Goal: Check status: Check status

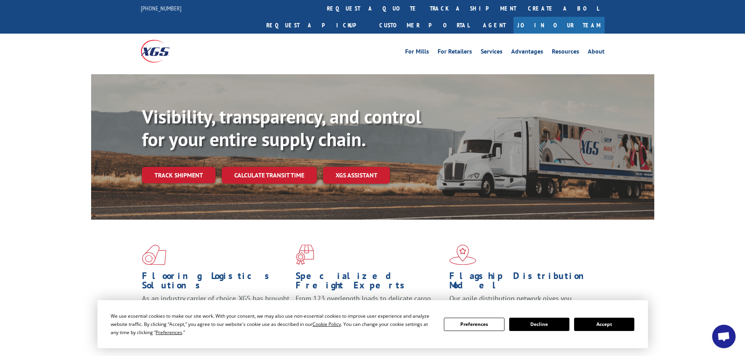
click at [598, 322] on button "Accept" at bounding box center [604, 324] width 60 height 13
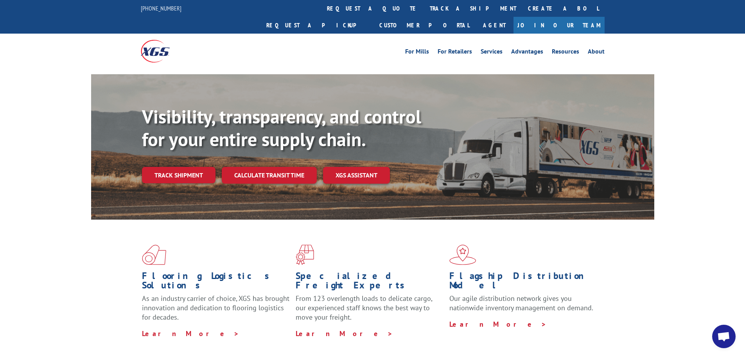
drag, startPoint x: 173, startPoint y: 155, endPoint x: 192, endPoint y: 160, distance: 20.6
click at [173, 167] on link "Track shipment" at bounding box center [179, 175] width 74 height 16
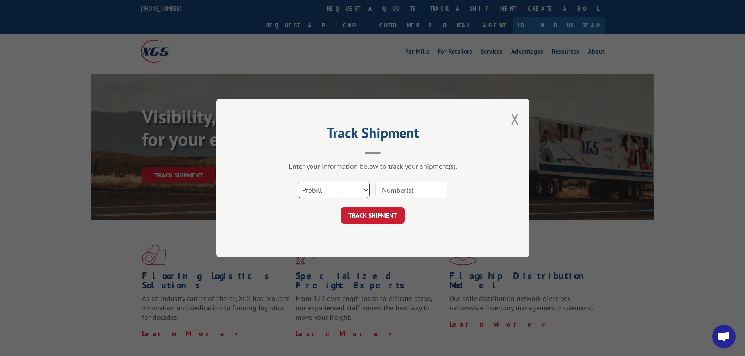
click at [341, 190] on select "Select category... Probill BOL PO" at bounding box center [334, 190] width 72 height 16
select select "bol"
click at [298, 182] on select "Select category... Probill BOL PO" at bounding box center [334, 190] width 72 height 16
click at [393, 189] on input at bounding box center [412, 190] width 72 height 16
paste input "2401980"
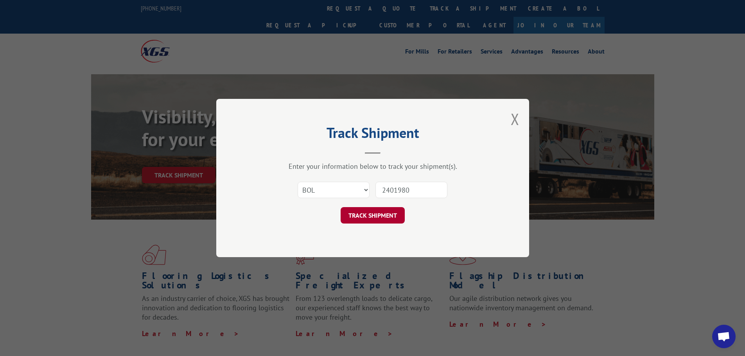
type input "2401980"
click at [384, 221] on button "TRACK SHIPMENT" at bounding box center [373, 215] width 64 height 16
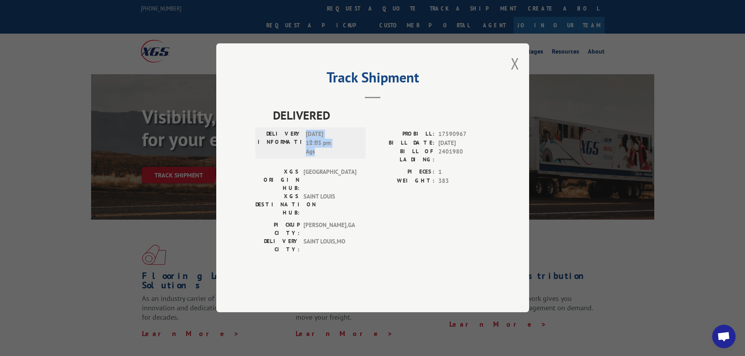
drag, startPoint x: 327, startPoint y: 178, endPoint x: 307, endPoint y: 157, distance: 28.5
click at [307, 157] on span "[DATE] 12:03 pm Ags" at bounding box center [332, 143] width 53 height 27
copy span "[DATE] 12:03 pm Ags"
